Goal: Information Seeking & Learning: Learn about a topic

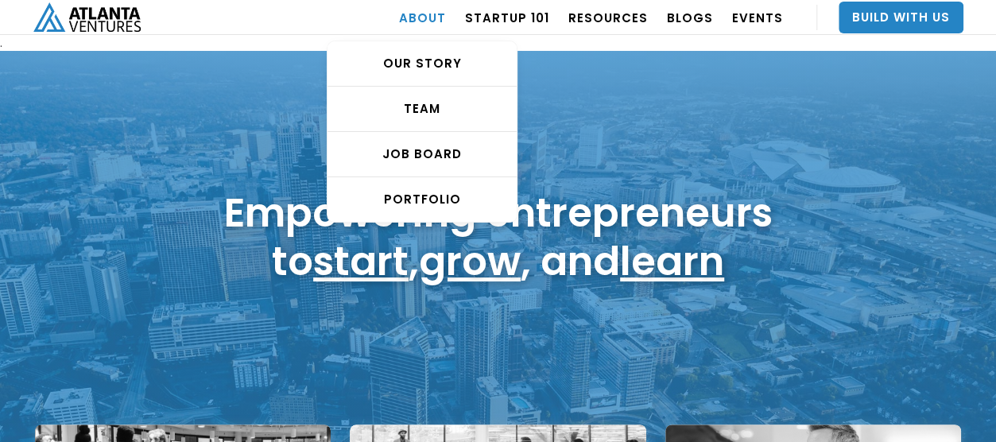
click at [429, 17] on link "ABOUT" at bounding box center [422, 17] width 47 height 45
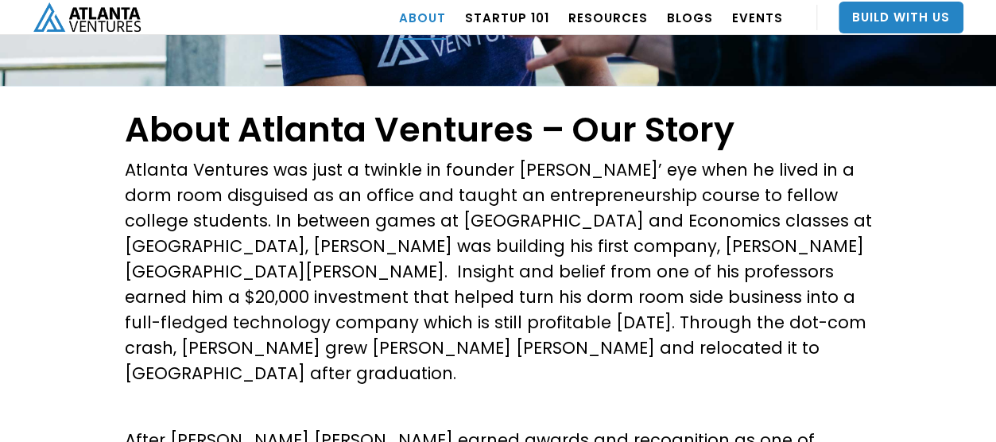
scroll to position [318, 0]
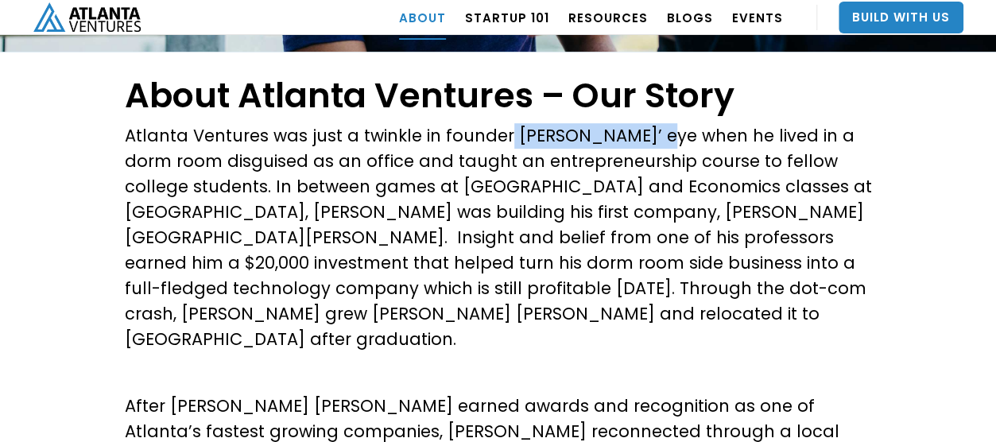
drag, startPoint x: 503, startPoint y: 135, endPoint x: 662, endPoint y: 142, distance: 159.2
click at [662, 142] on p "Atlanta Ventures was just a twinkle in founder David Cummings’ eye when he live…" at bounding box center [498, 237] width 747 height 229
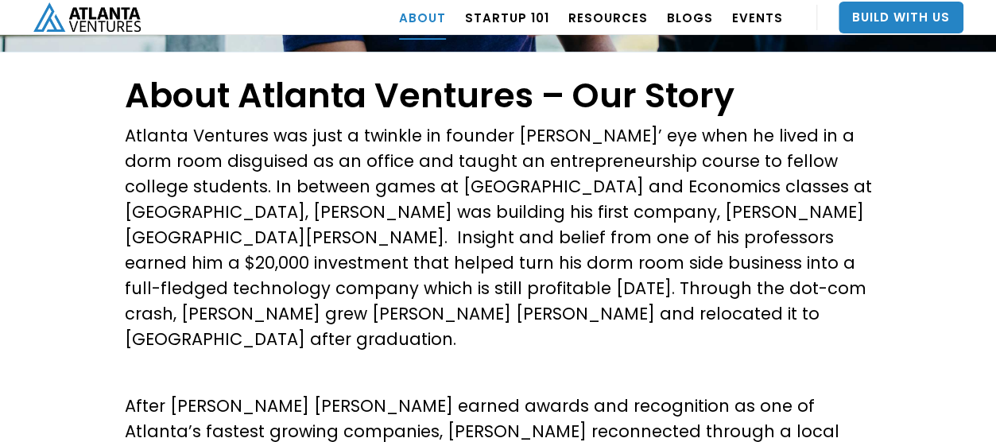
click at [499, 247] on p "Atlanta Ventures was just a twinkle in founder David Cummings’ eye when he live…" at bounding box center [498, 237] width 747 height 229
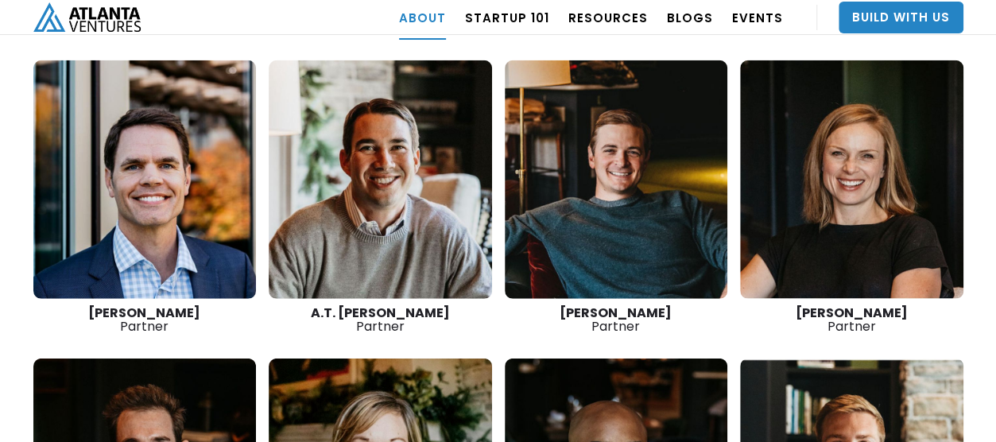
scroll to position [2226, 0]
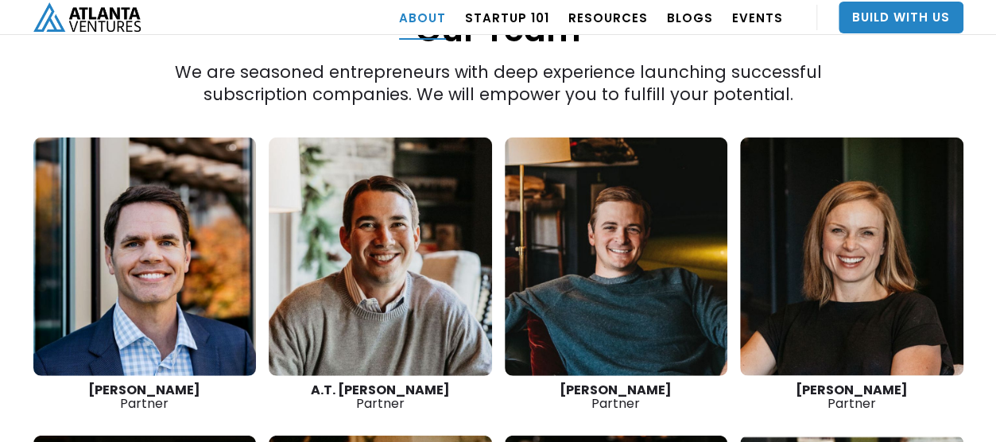
click at [614, 263] on link at bounding box center [616, 257] width 223 height 239
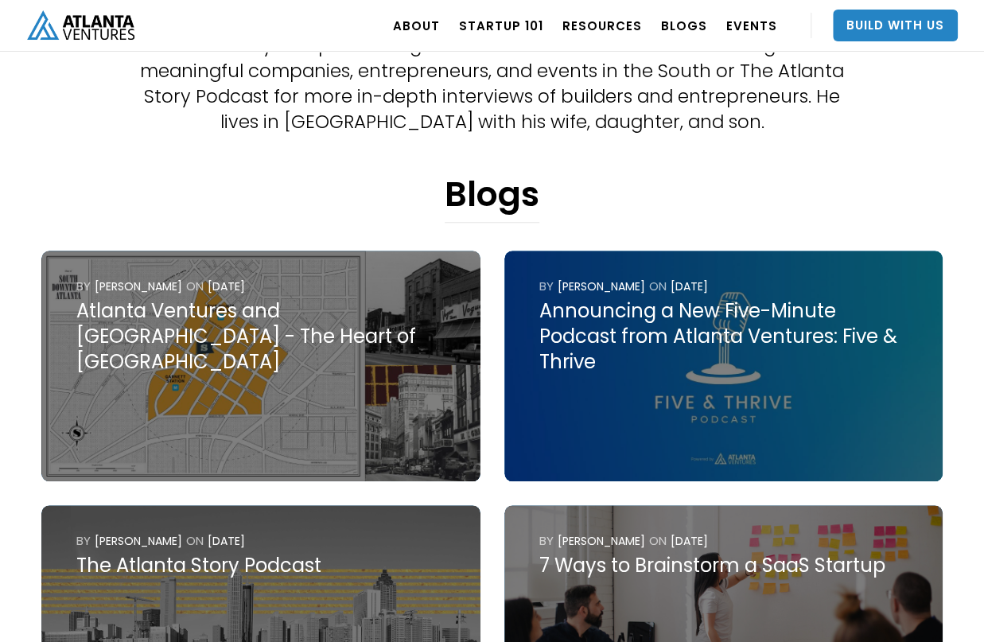
scroll to position [636, 0]
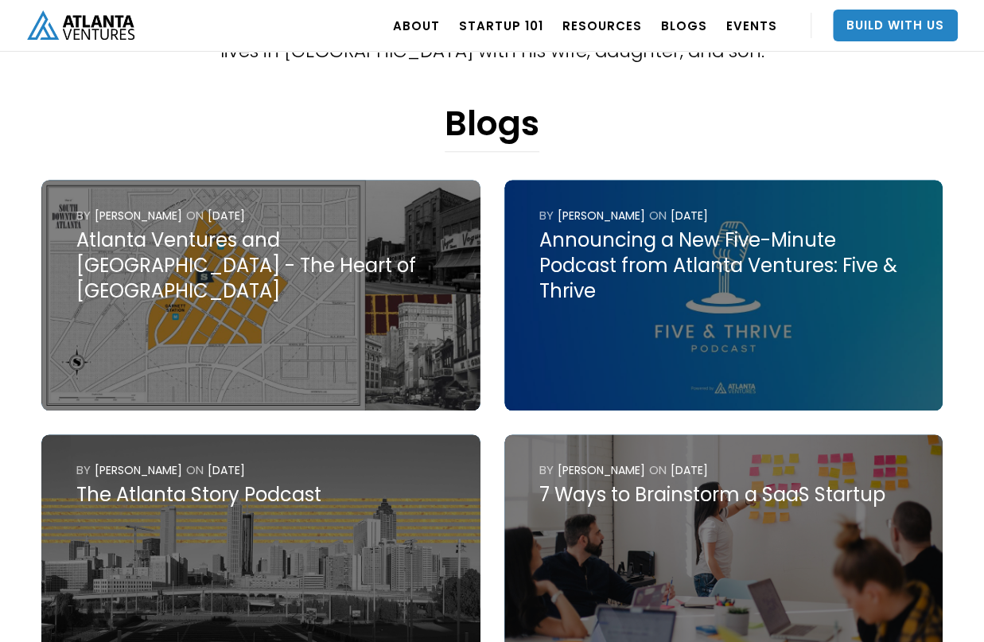
click at [192, 244] on div "Atlanta Ventures and [GEOGRAPHIC_DATA] - The Heart of [GEOGRAPHIC_DATA]" at bounding box center [260, 265] width 368 height 76
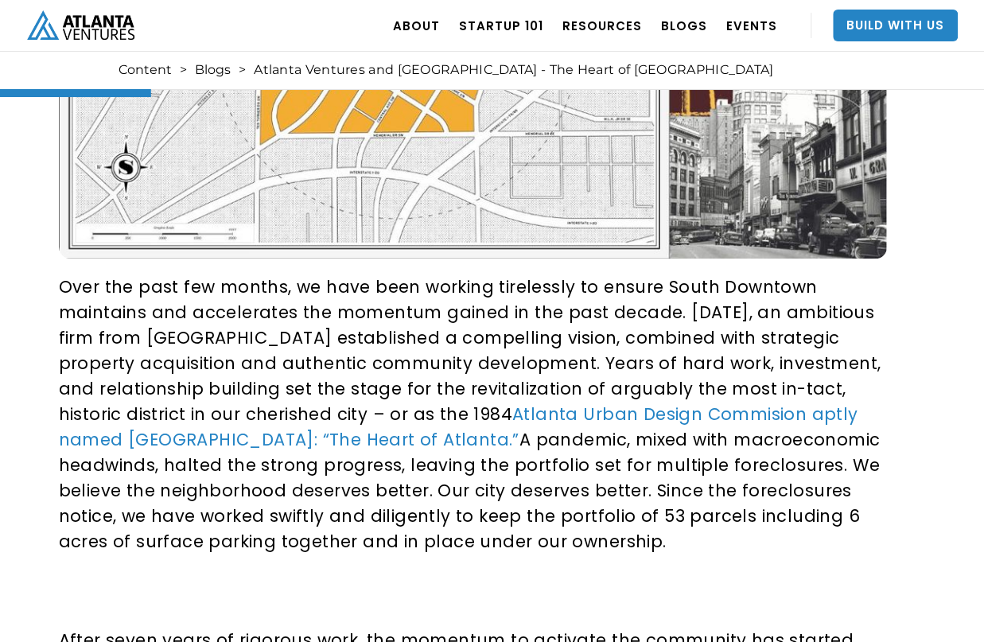
scroll to position [557, 0]
